Goal: Information Seeking & Learning: Find specific page/section

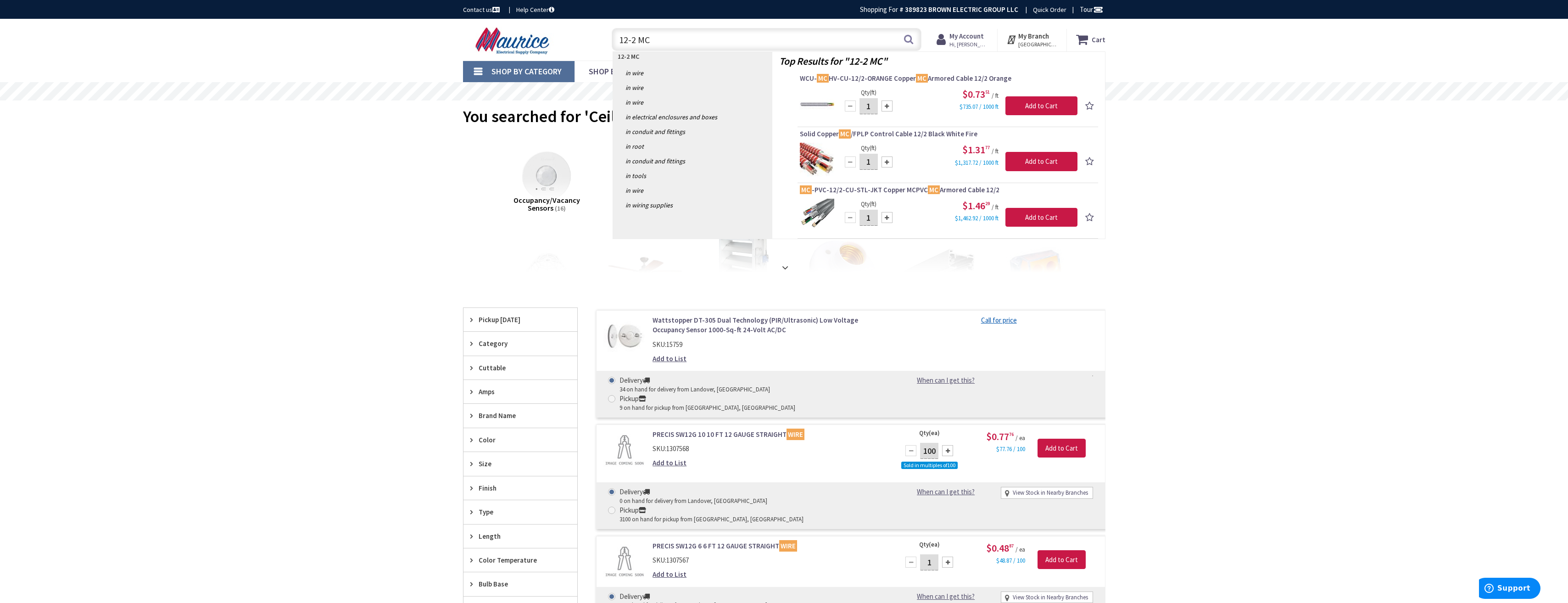
click at [649, 43] on input "12-2 MC" at bounding box center [766, 39] width 310 height 23
drag, startPoint x: 649, startPoint y: 43, endPoint x: 614, endPoint y: 40, distance: 35.1
click at [619, 40] on input "12-2 MC" at bounding box center [766, 39] width 310 height 23
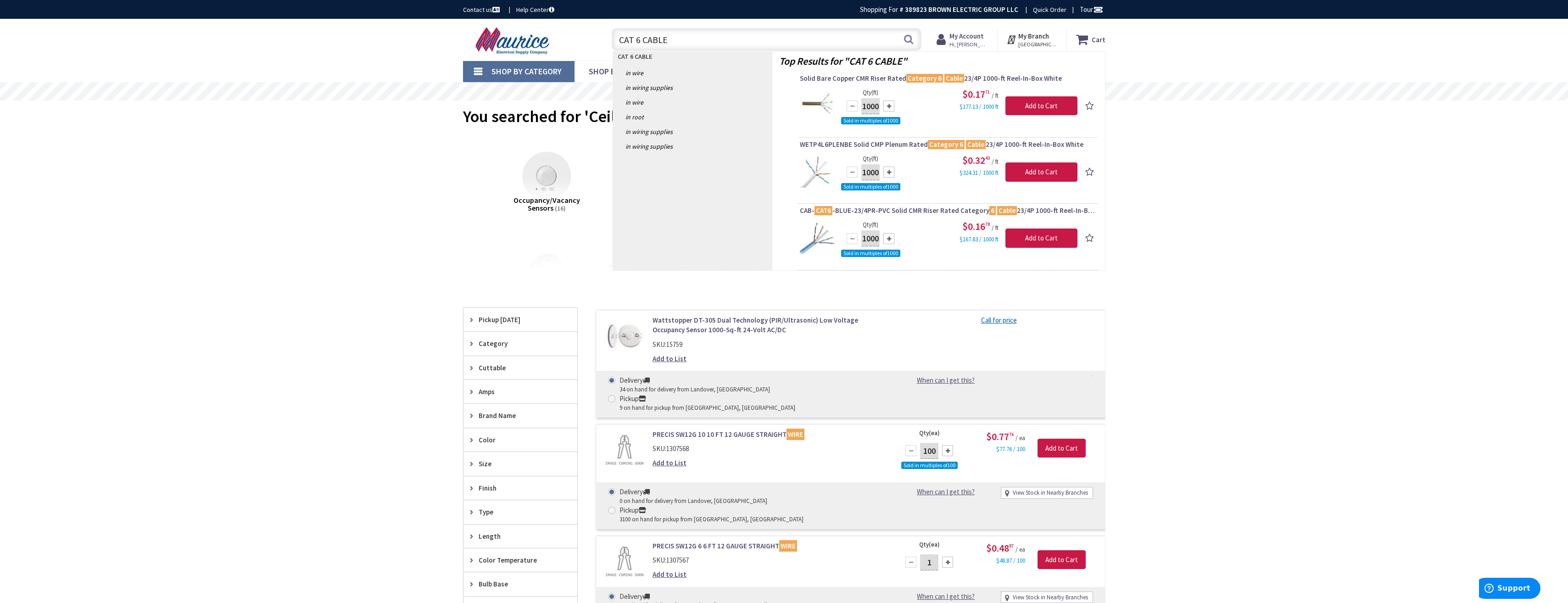
drag, startPoint x: 666, startPoint y: 38, endPoint x: 621, endPoint y: 45, distance: 45.5
click at [621, 45] on input "CAT 6 CABLE" at bounding box center [766, 39] width 310 height 23
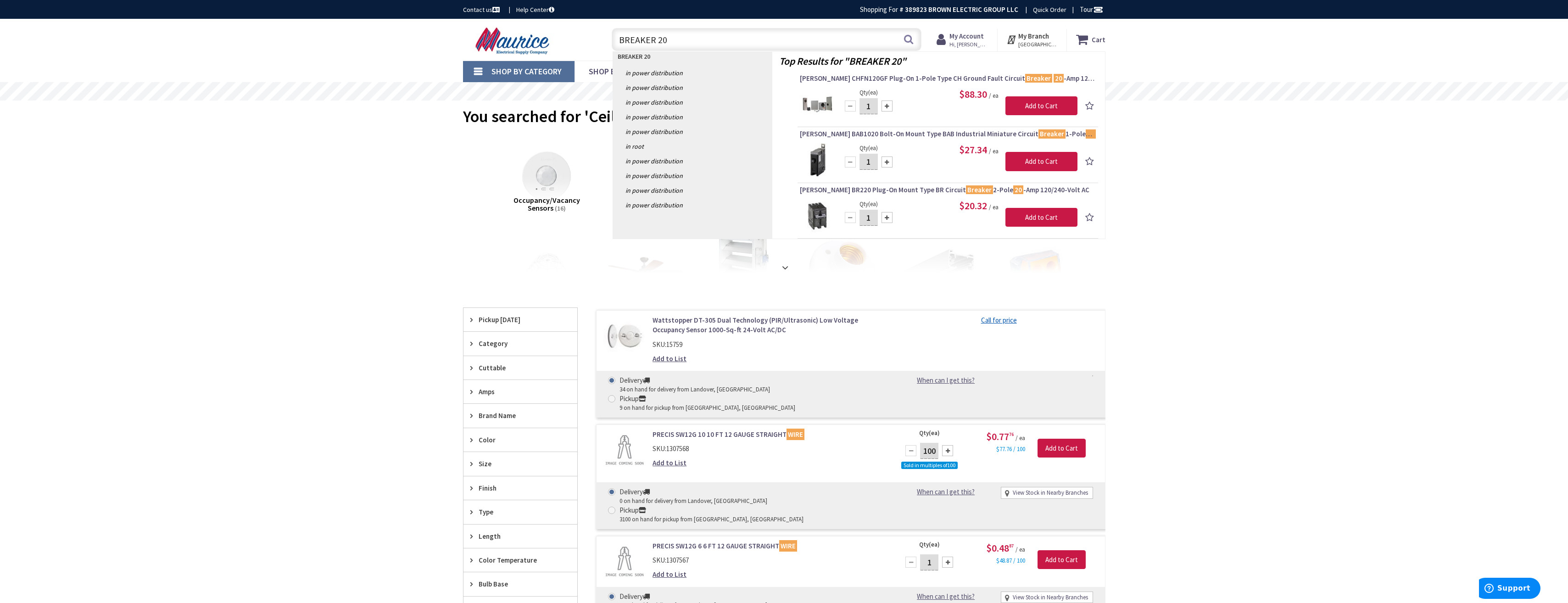
type input "BREAKER 20"
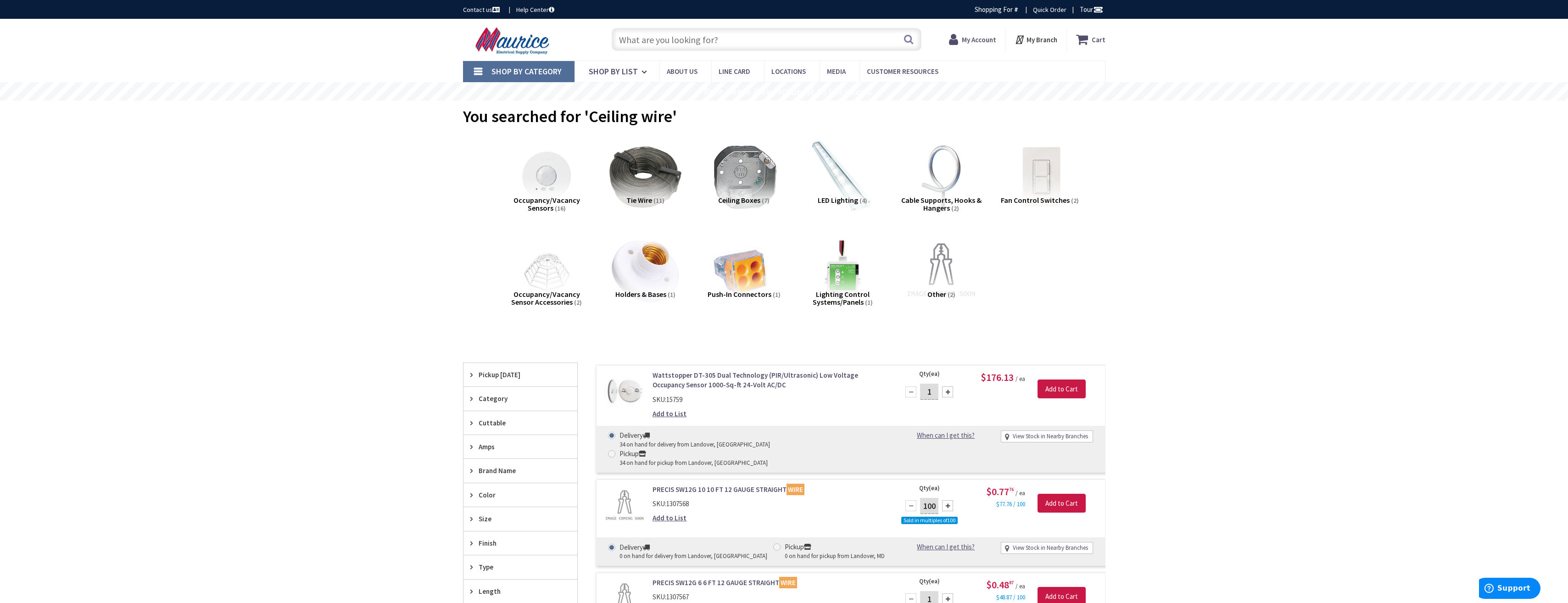
click at [723, 41] on input "text" at bounding box center [766, 39] width 310 height 23
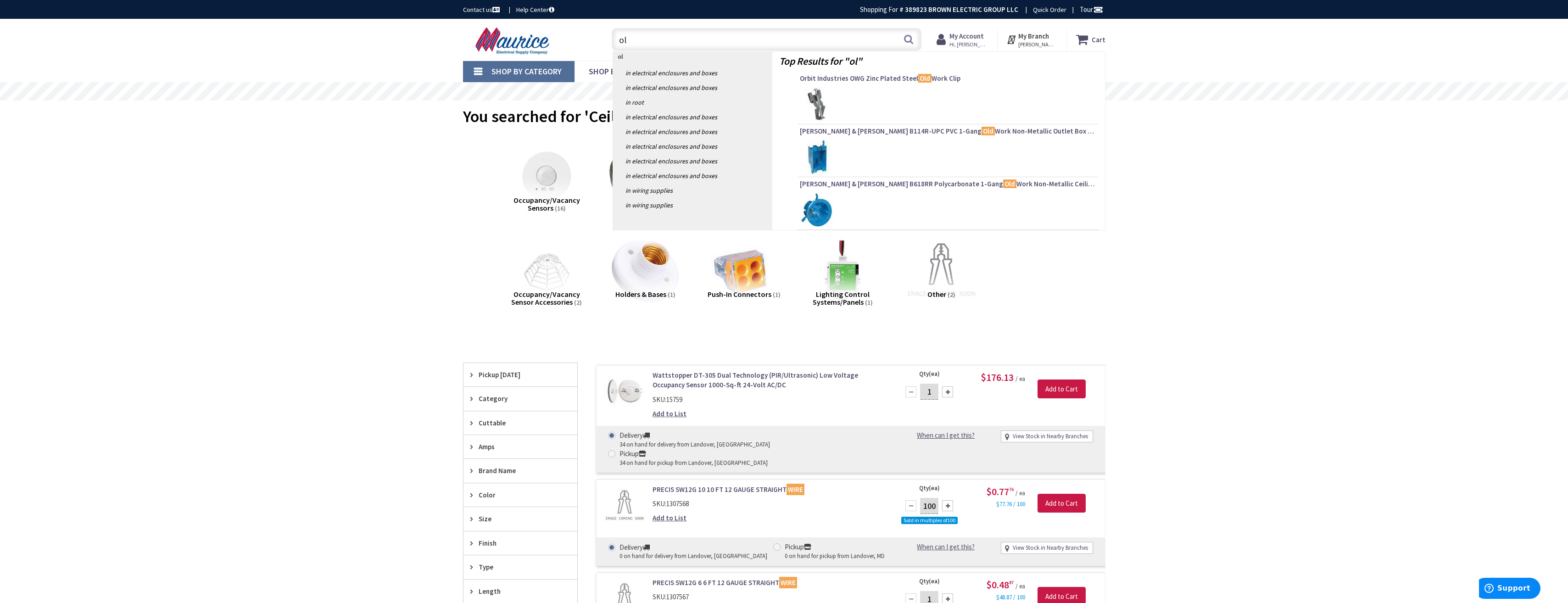
type input "o"
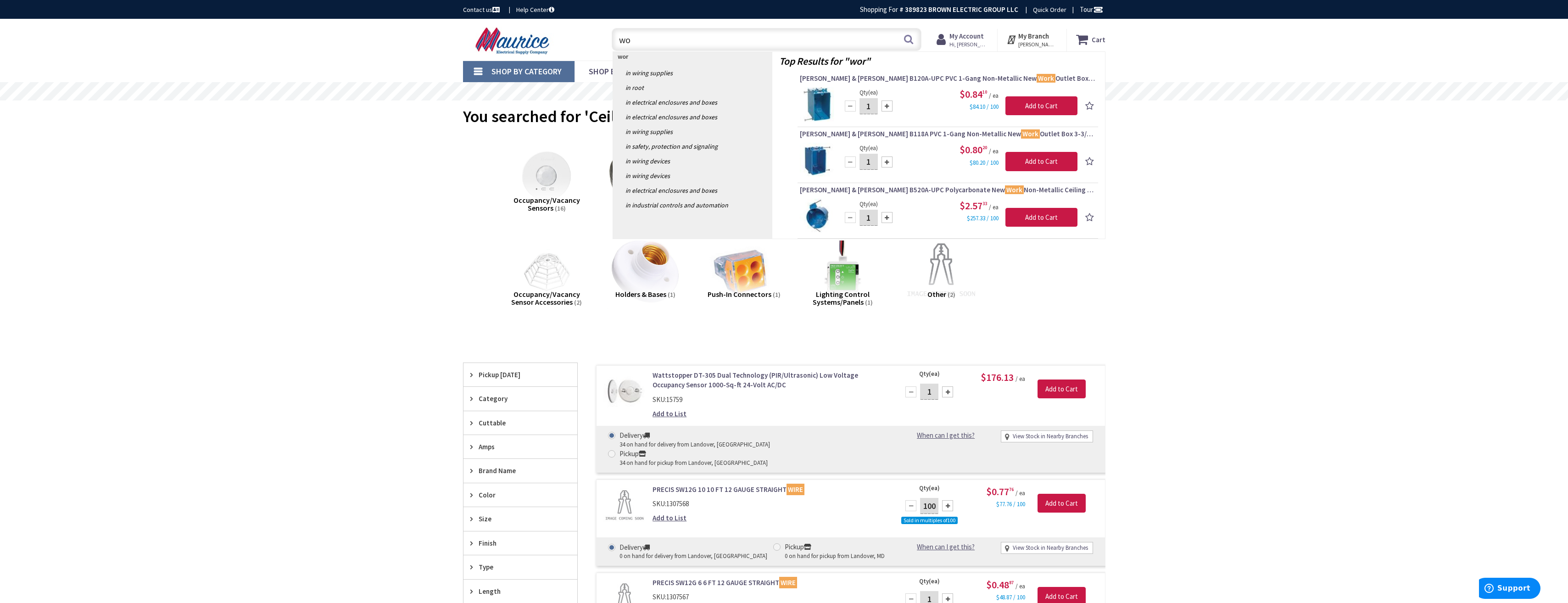
type input "w"
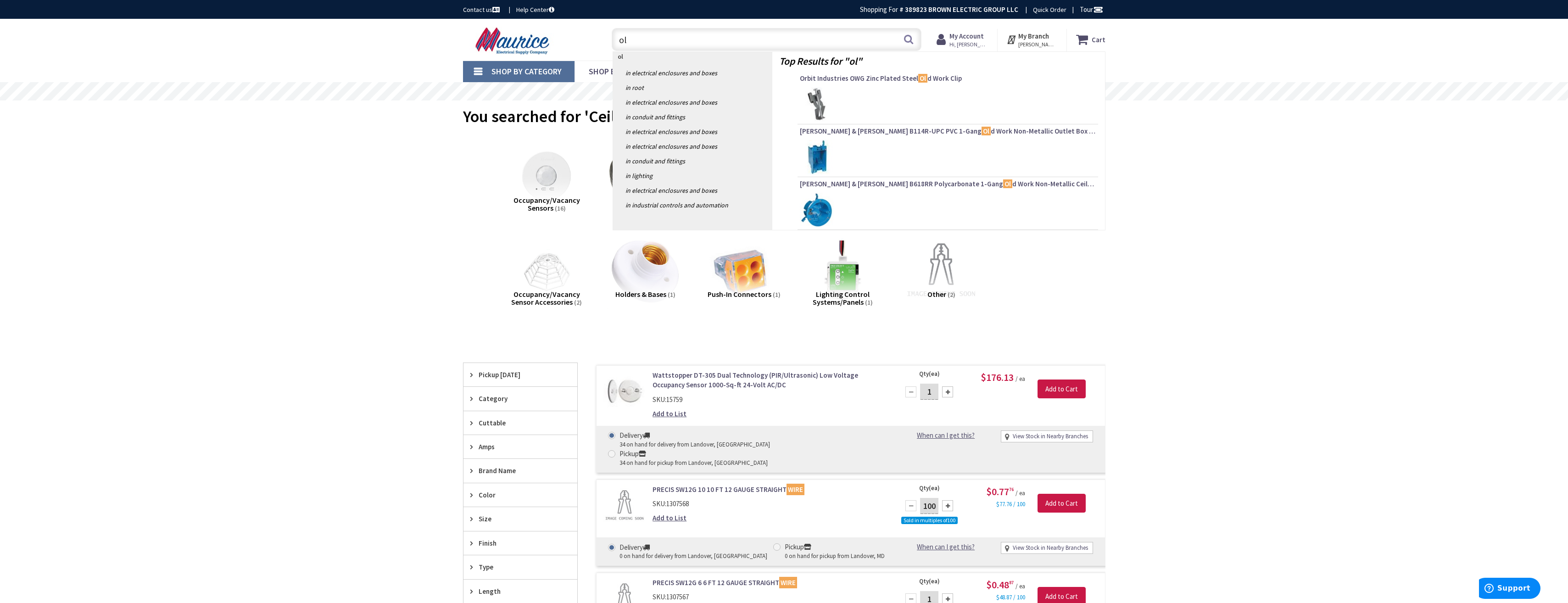
type input "o"
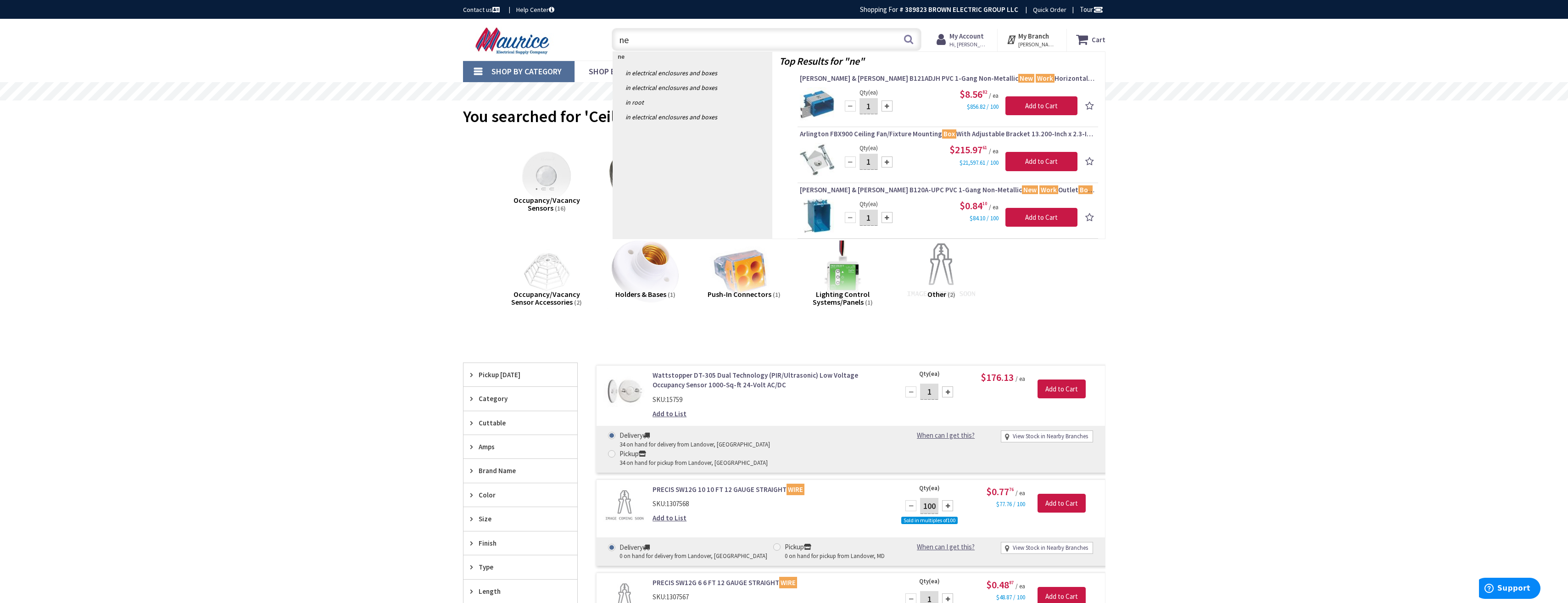
type input "n"
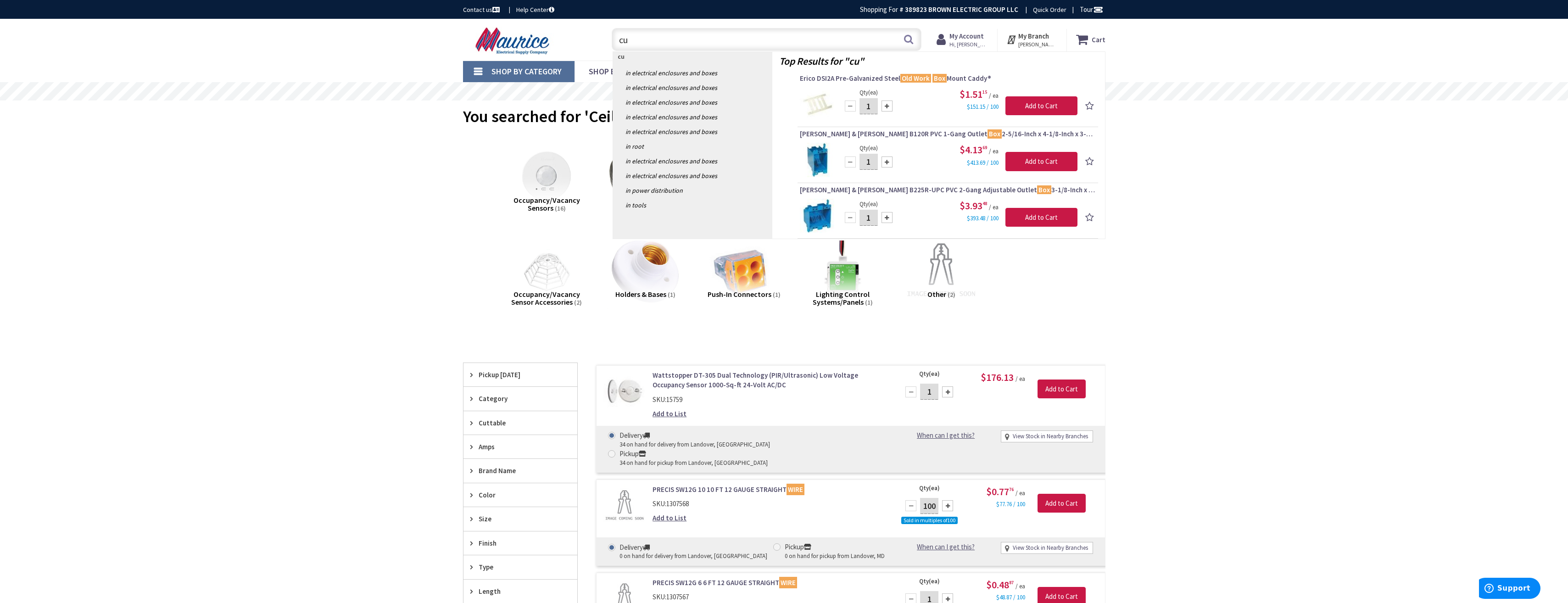
type input "c"
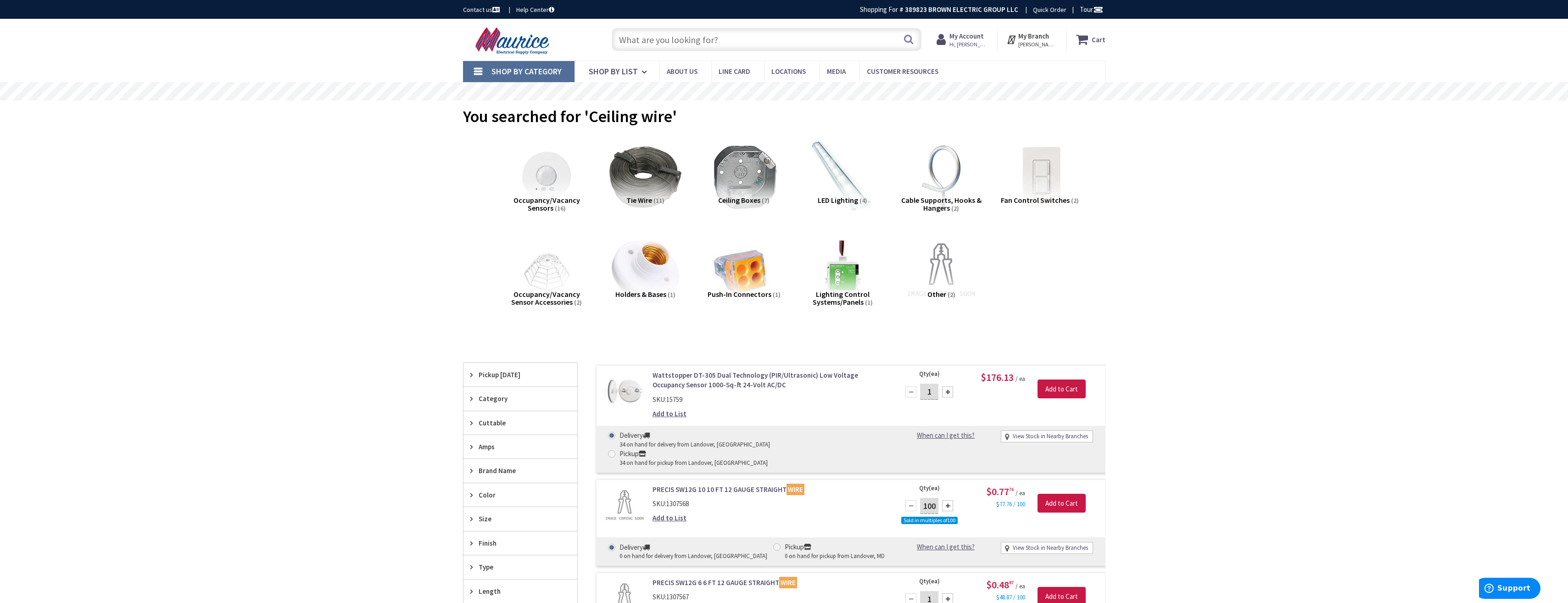
click at [473, 68] on link "Shop By Category" at bounding box center [519, 71] width 112 height 21
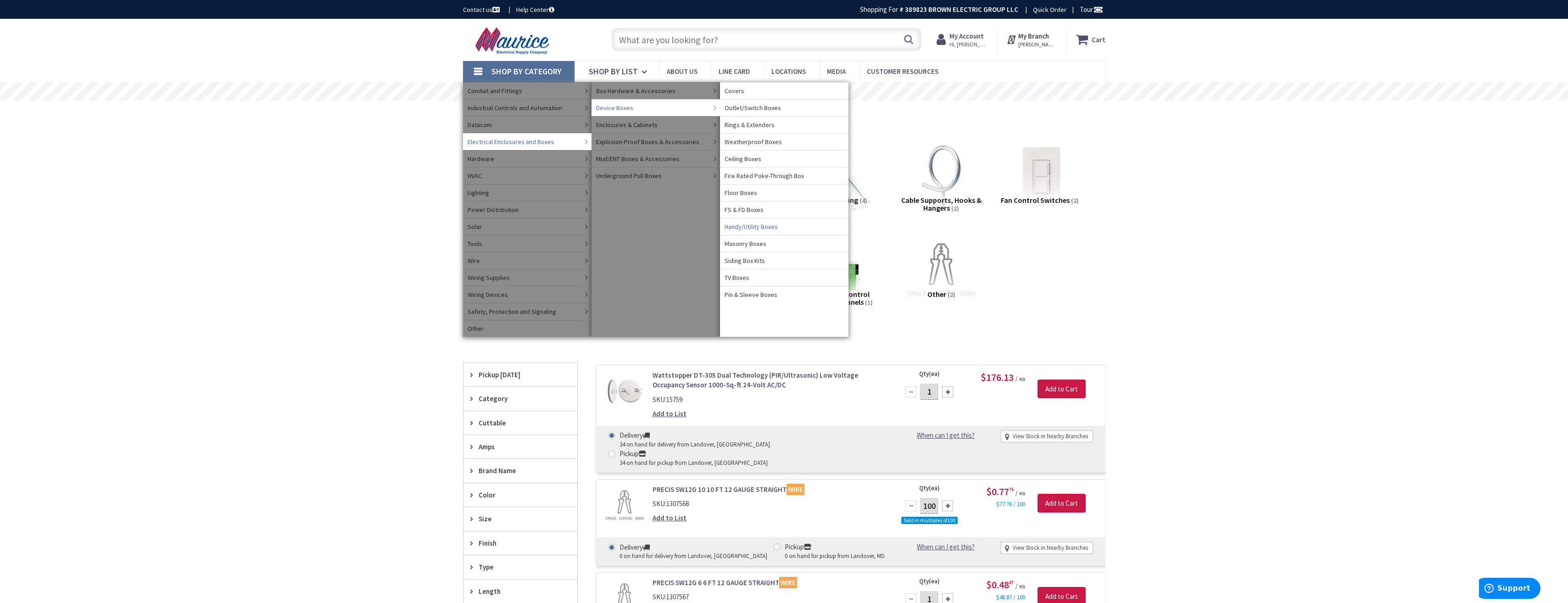
click at [749, 228] on span "Handy/Utility Boxes" at bounding box center [751, 226] width 53 height 9
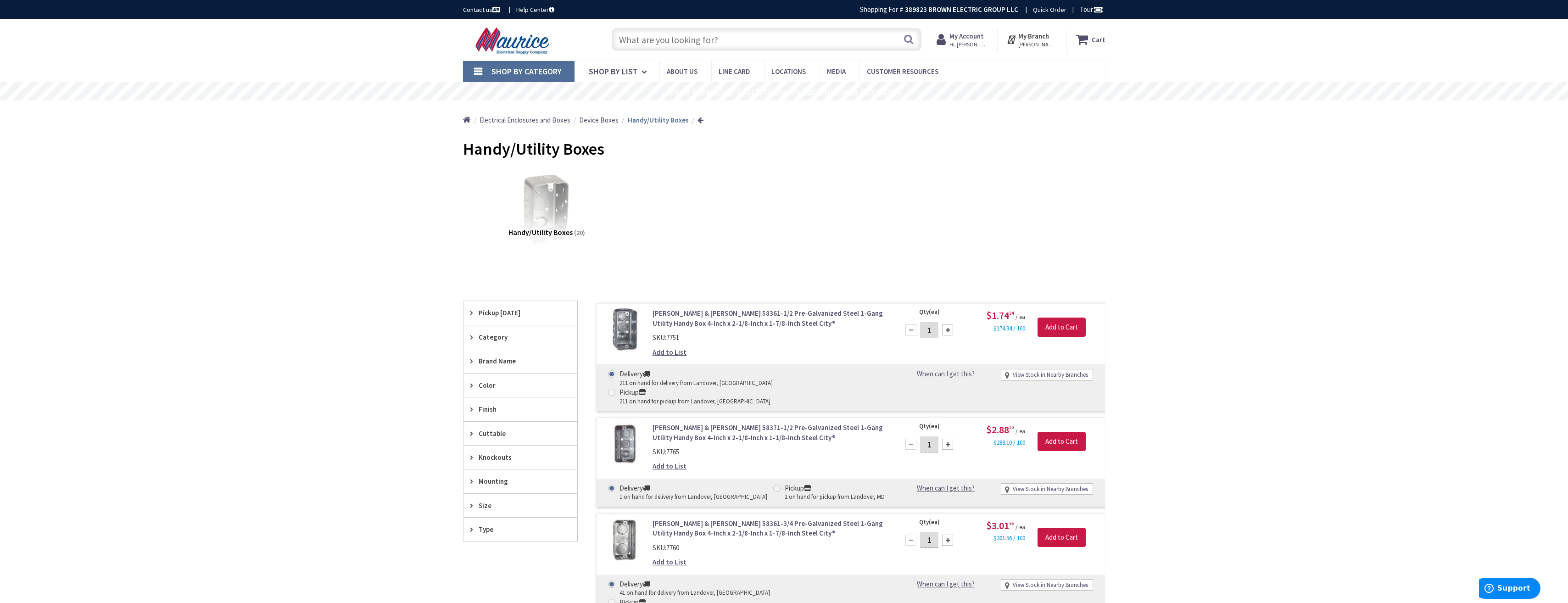
click at [668, 42] on input "text" at bounding box center [766, 39] width 310 height 23
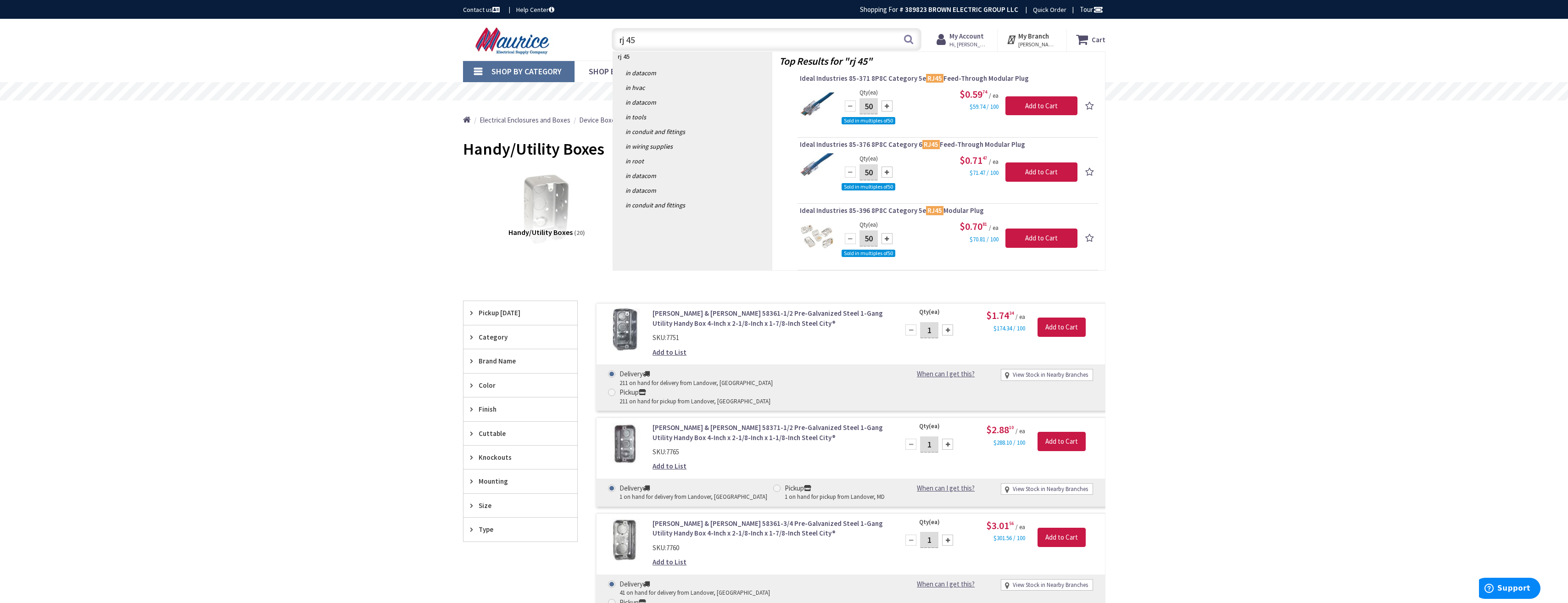
type input "rj 45"
